Goal: Task Accomplishment & Management: Use online tool/utility

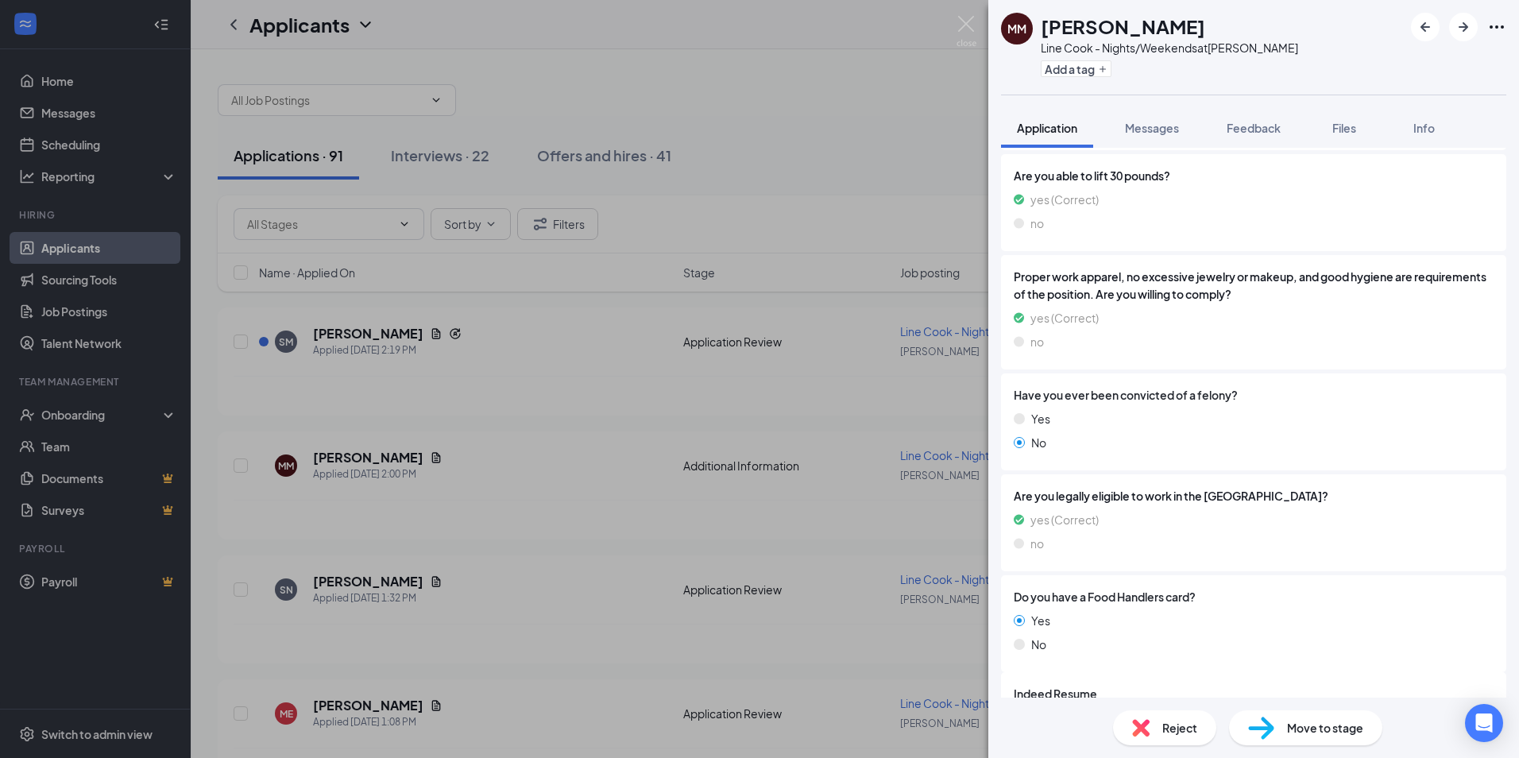
scroll to position [844, 0]
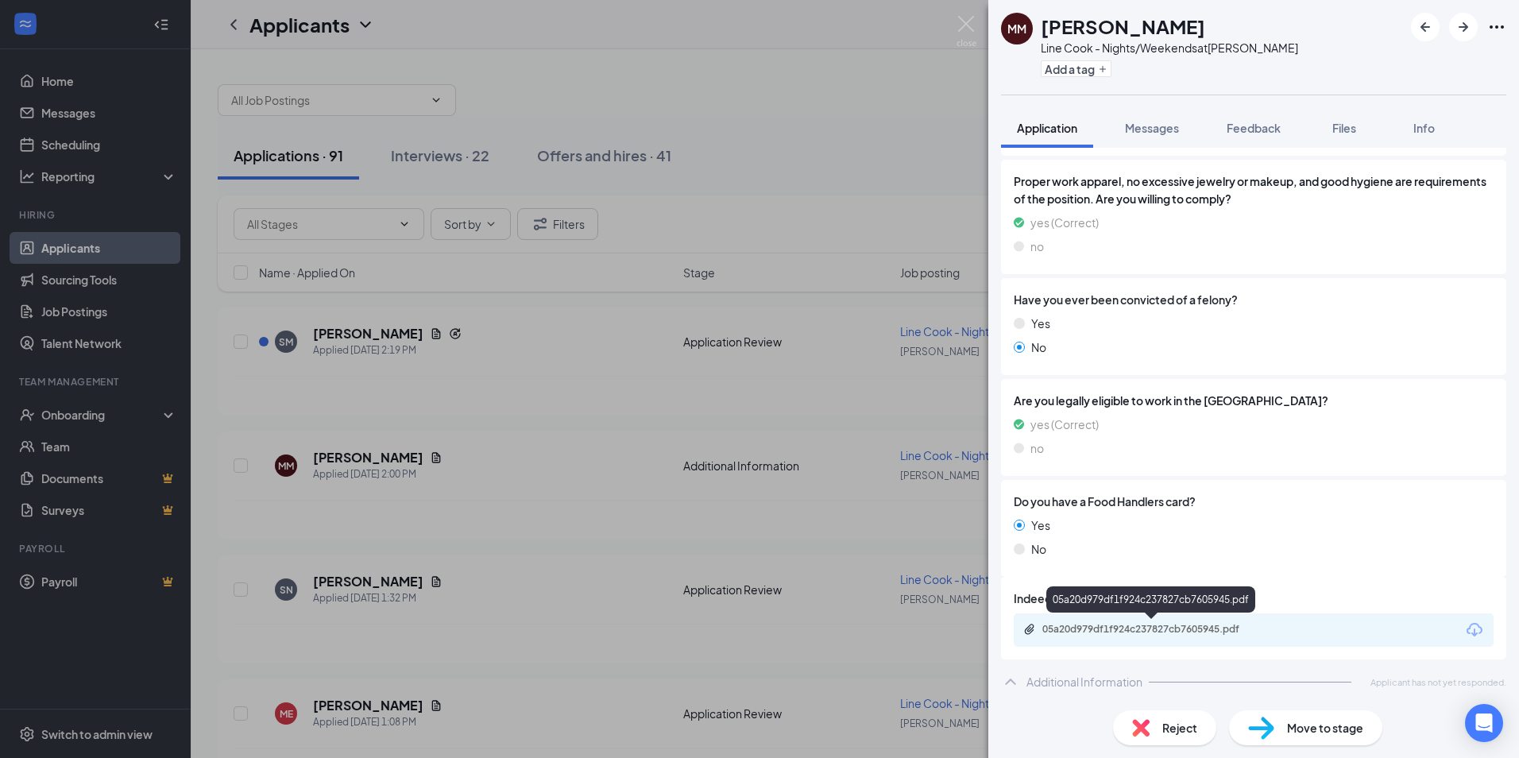
click at [1128, 628] on div "05a20d979df1f924c237827cb7605945.pdf" at bounding box center [1153, 629] width 222 height 13
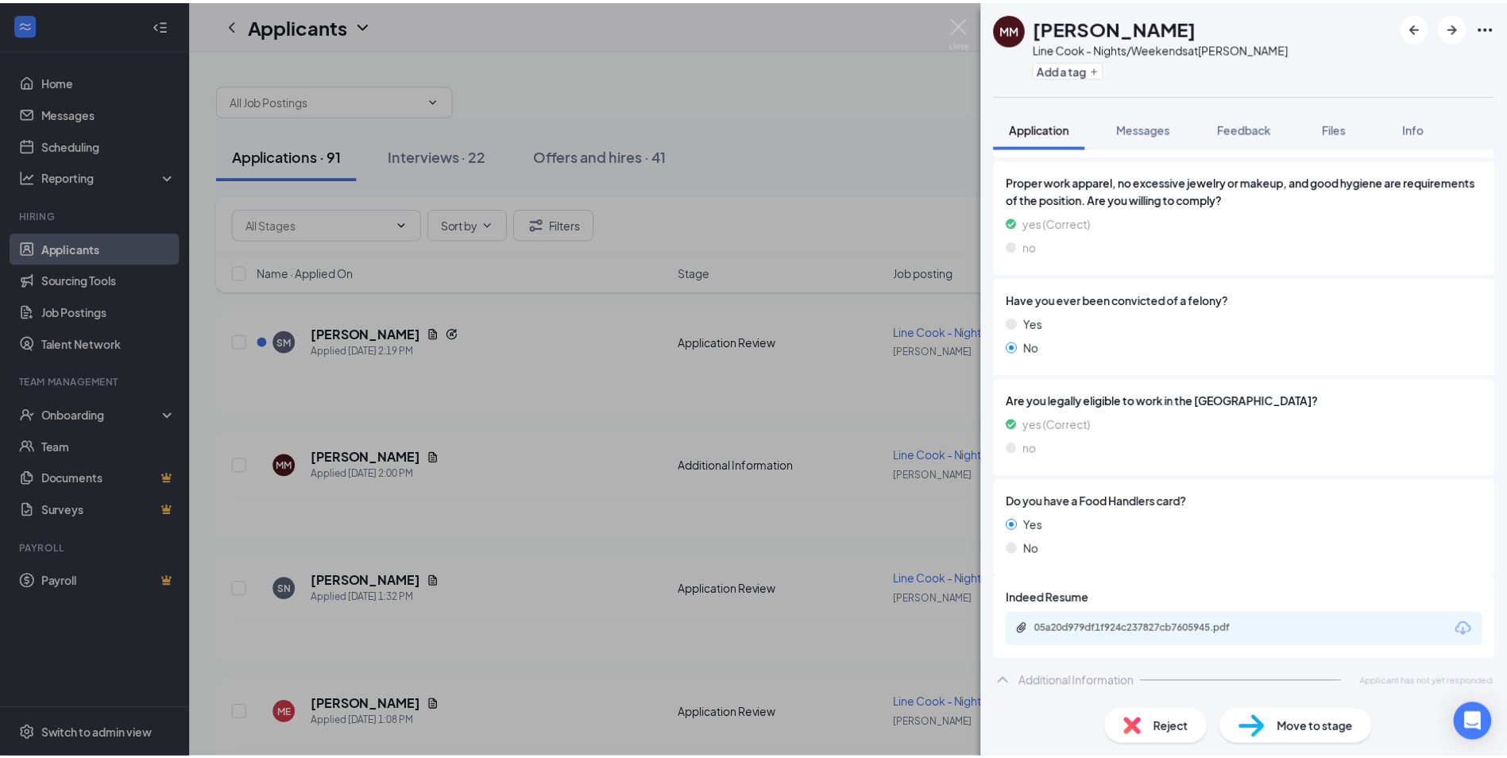
scroll to position [839, 0]
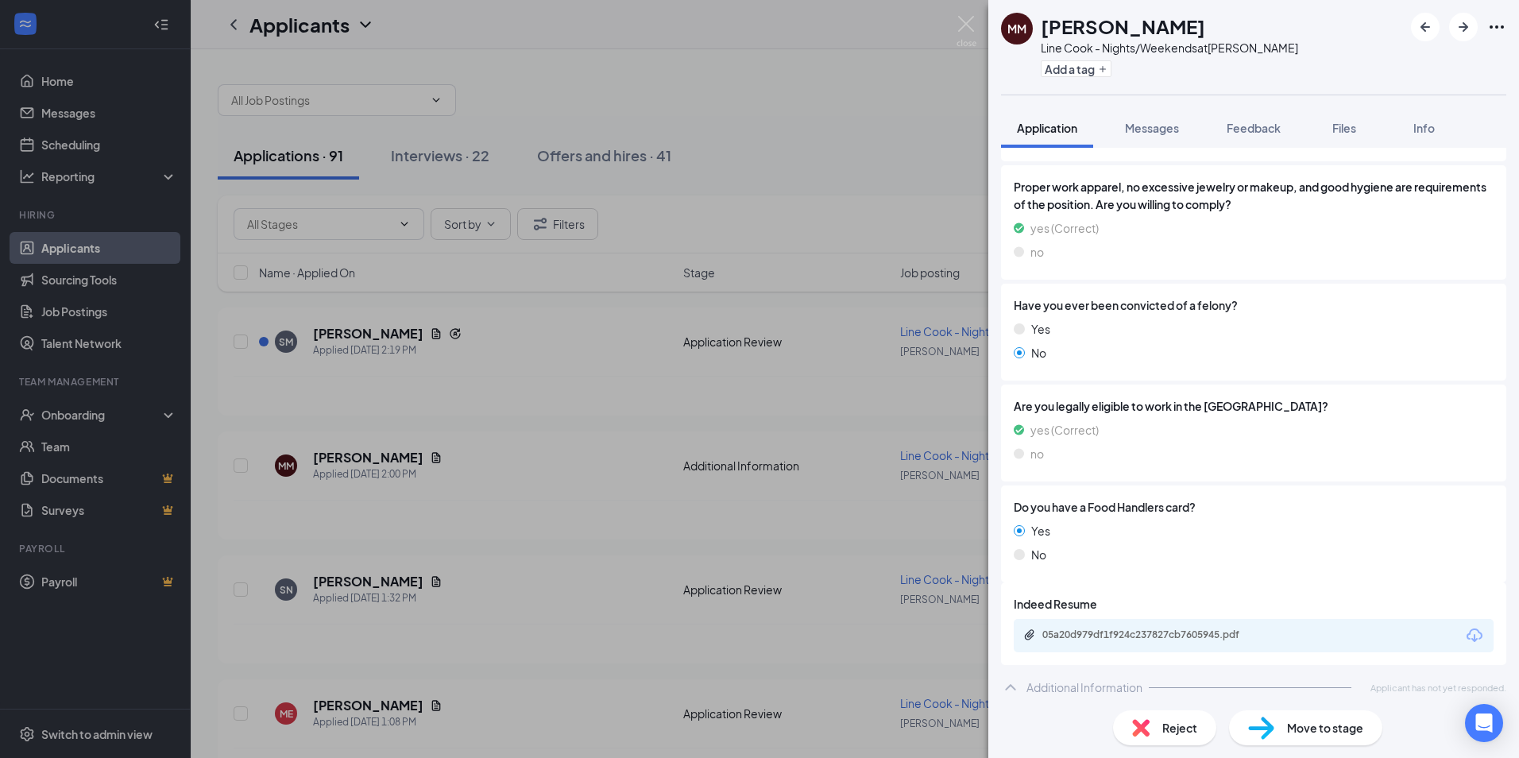
click at [758, 91] on div "MM Matthew Maloney Line Cook - Nights/Weekends at Chandler Add a tag Applicatio…" at bounding box center [759, 379] width 1519 height 758
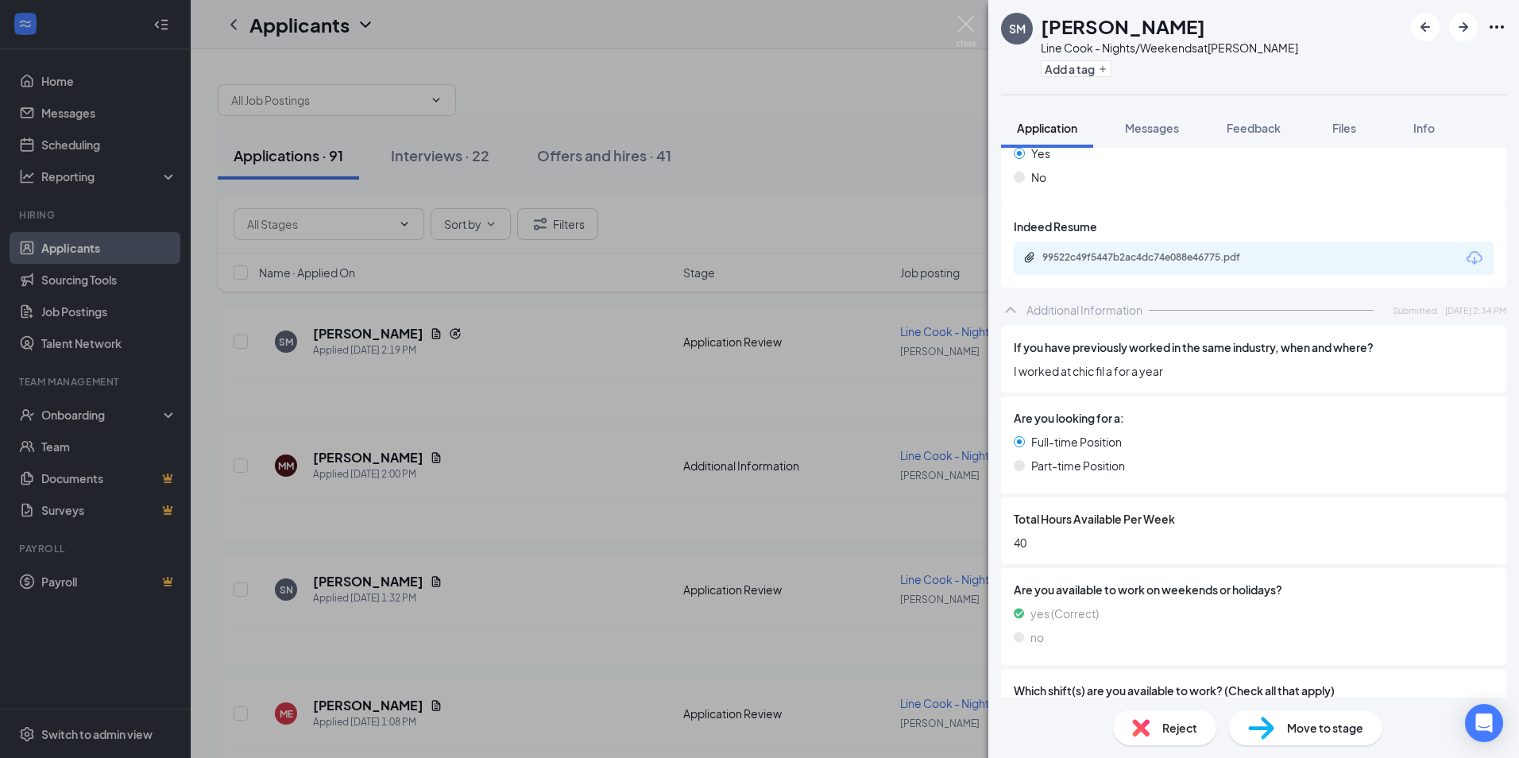
scroll to position [1530, 0]
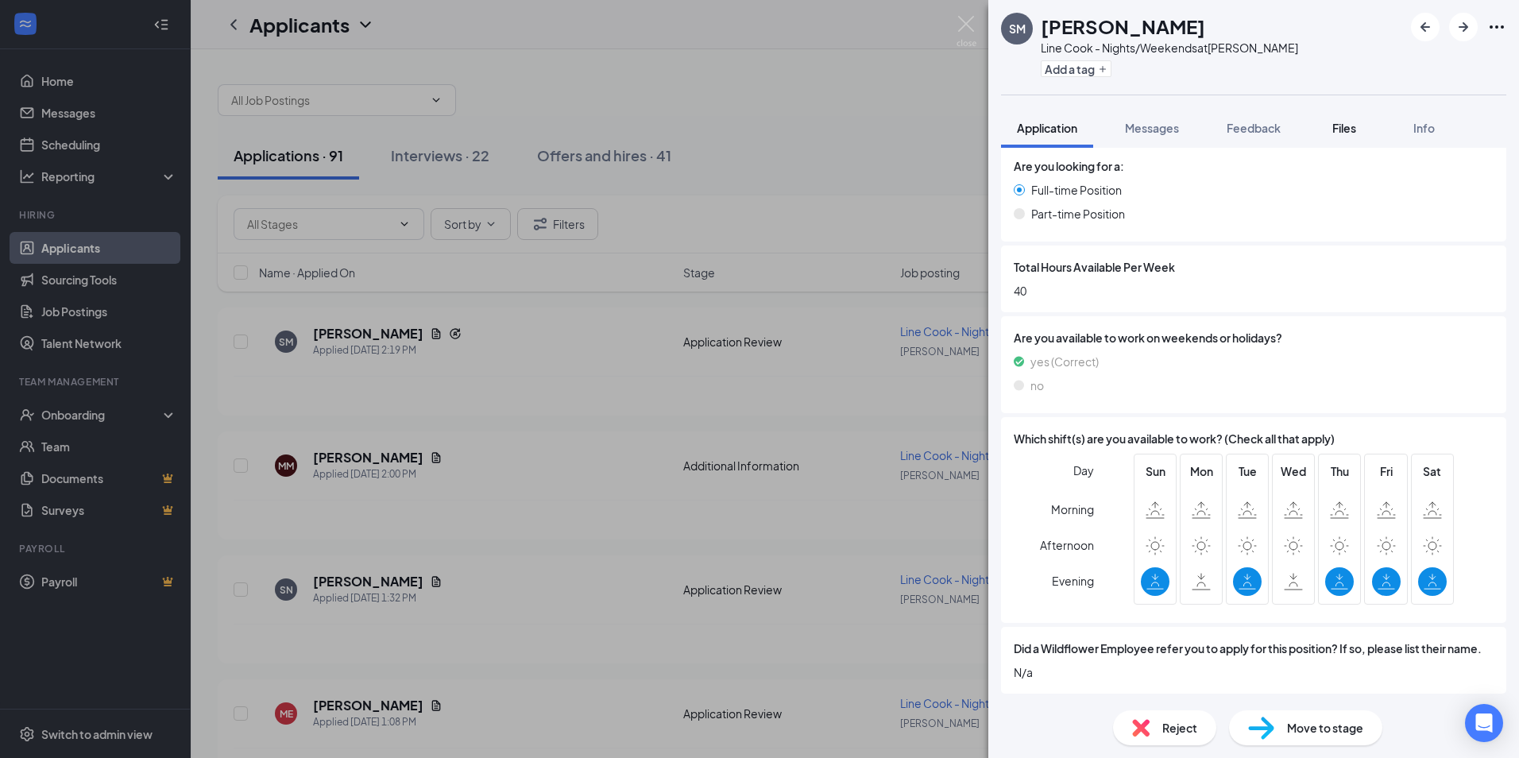
click at [1352, 128] on span "Files" at bounding box center [1344, 128] width 24 height 14
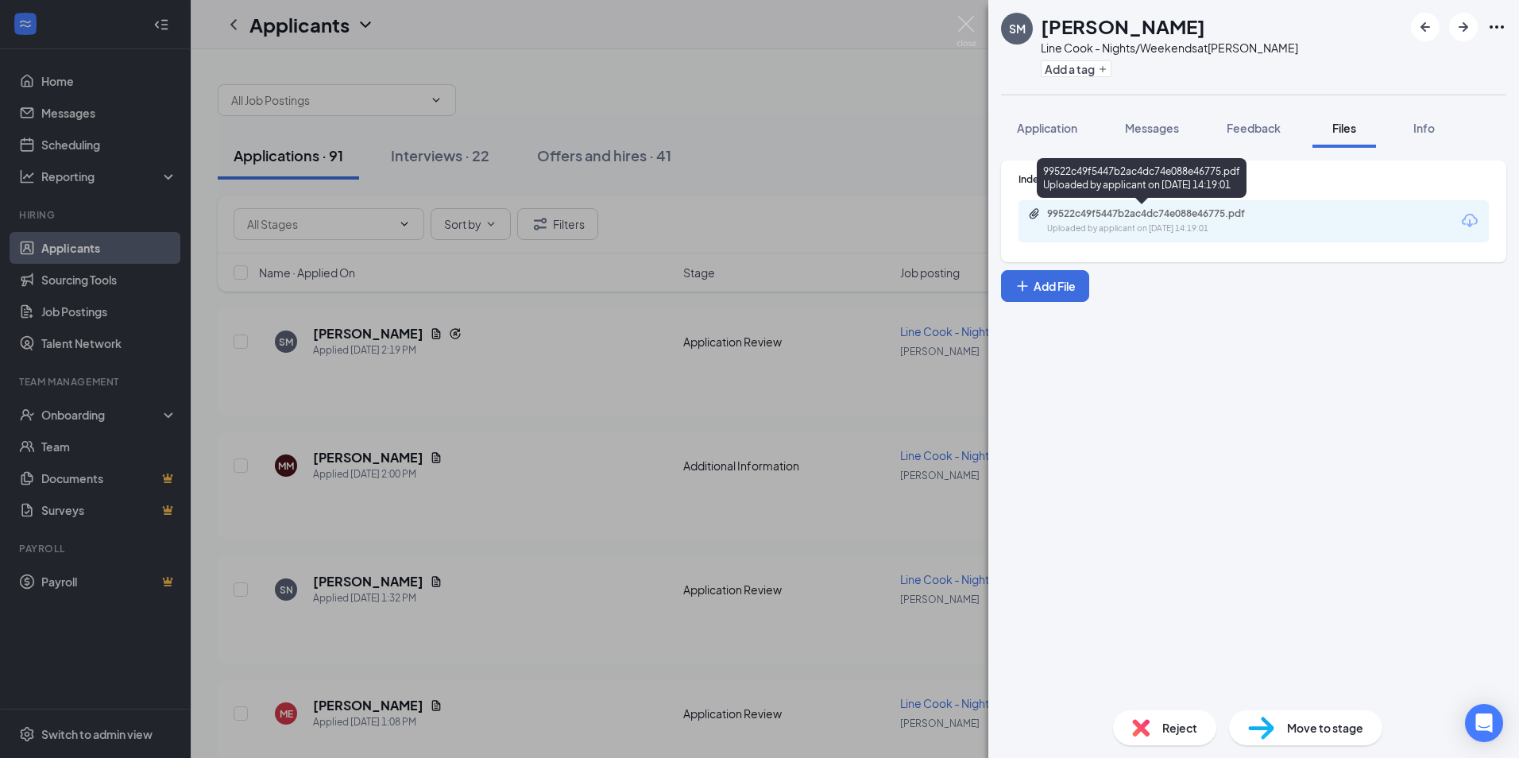
click at [1197, 219] on div "99522c49f5447b2ac4dc74e088e46775.pdf" at bounding box center [1158, 213] width 222 height 13
click at [775, 73] on div "SM Sasha Mehta Line Cook - Nights/Weekends at Chandler Add a tag Application Me…" at bounding box center [759, 379] width 1519 height 758
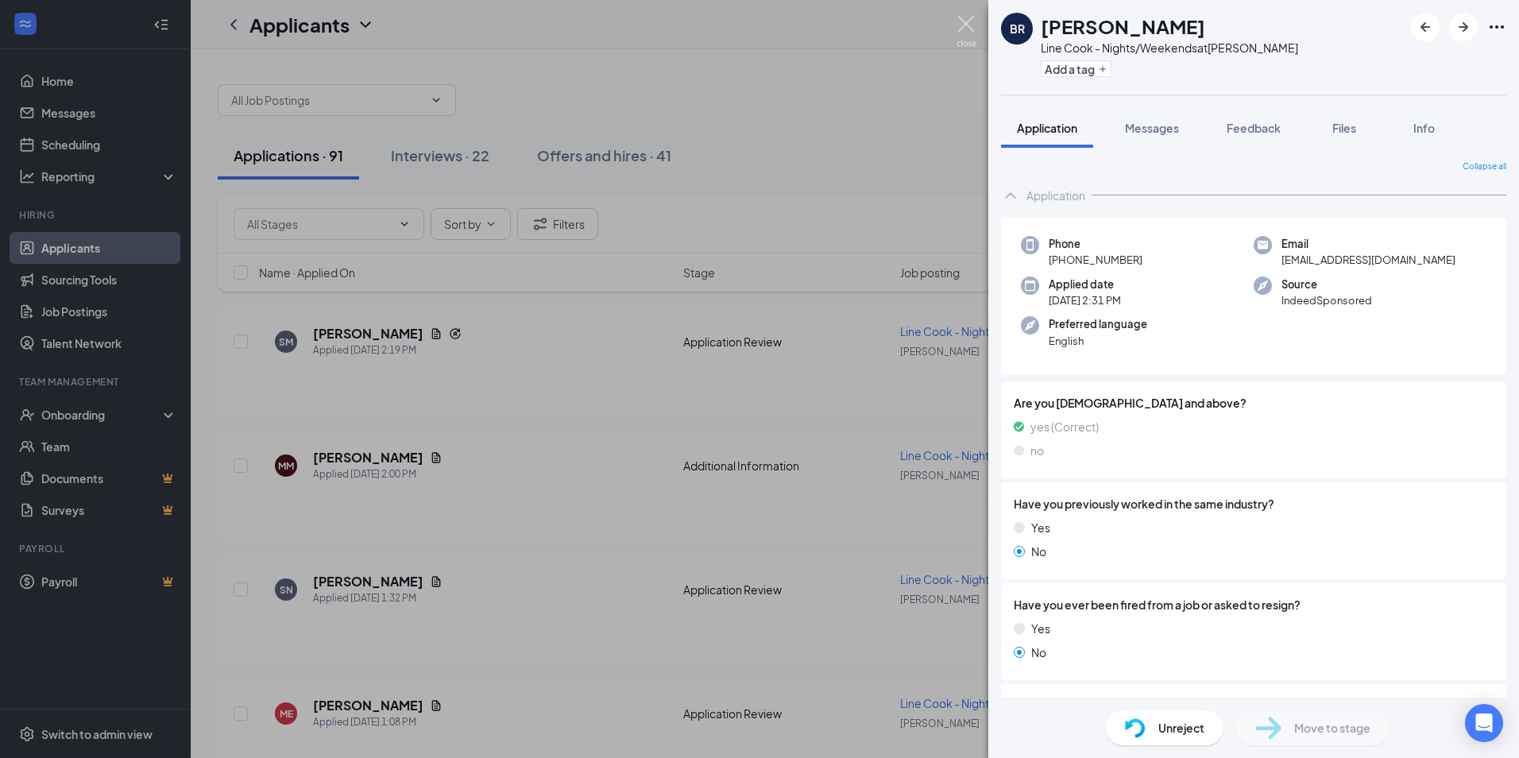
click at [962, 17] on img at bounding box center [966, 31] width 20 height 31
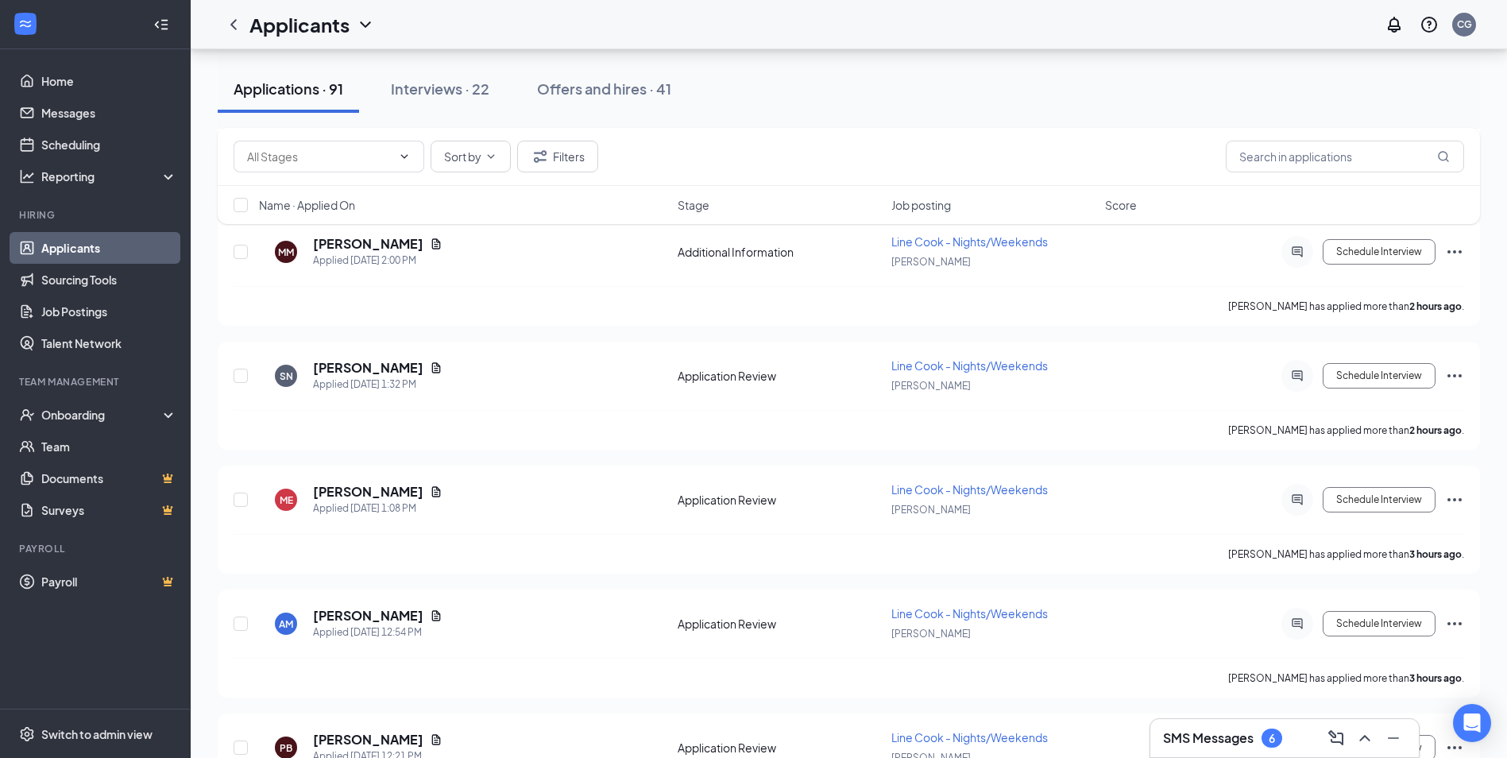
scroll to position [238, 0]
